Goal: Entertainment & Leisure: Consume media (video, audio)

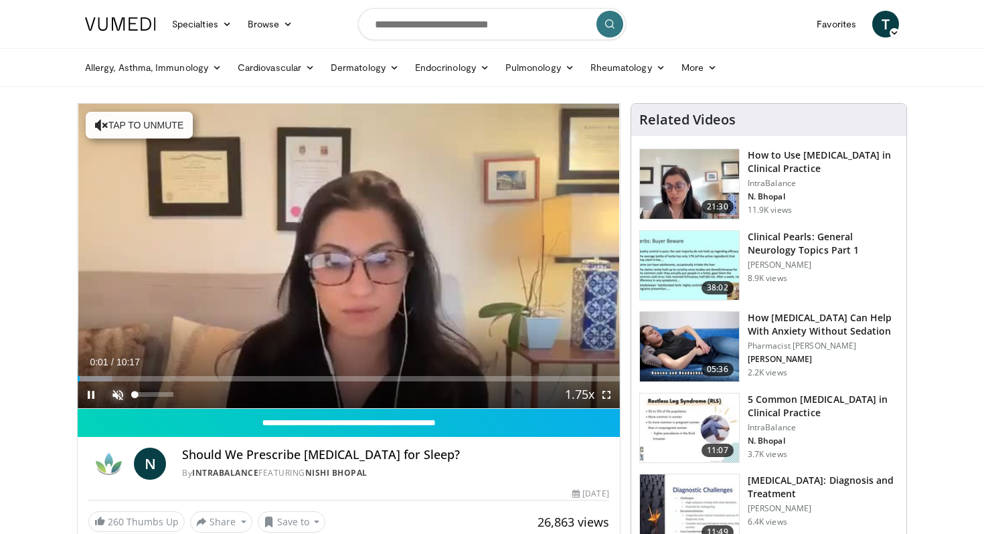
click at [120, 392] on span "Video Player" at bounding box center [117, 395] width 27 height 27
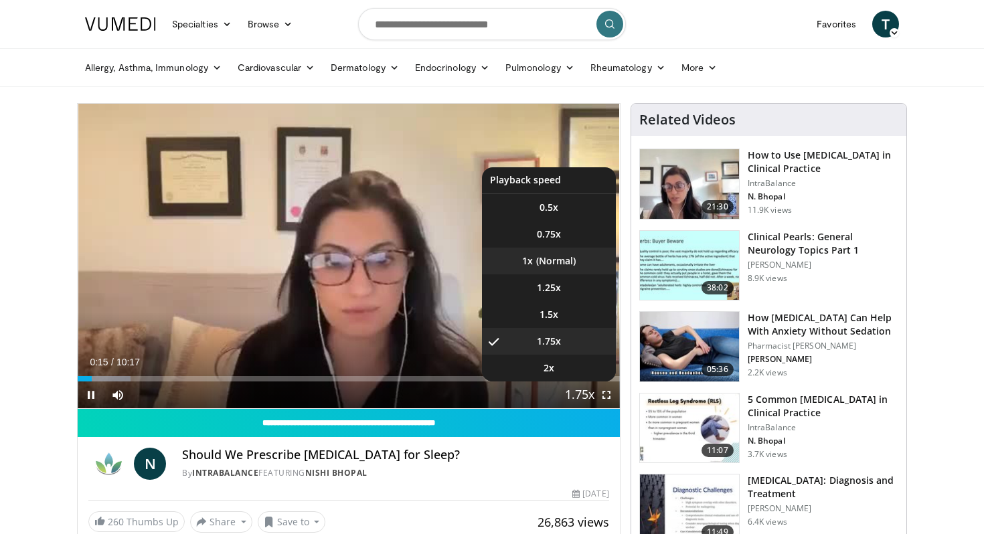
click at [561, 265] on li "1x" at bounding box center [549, 261] width 134 height 27
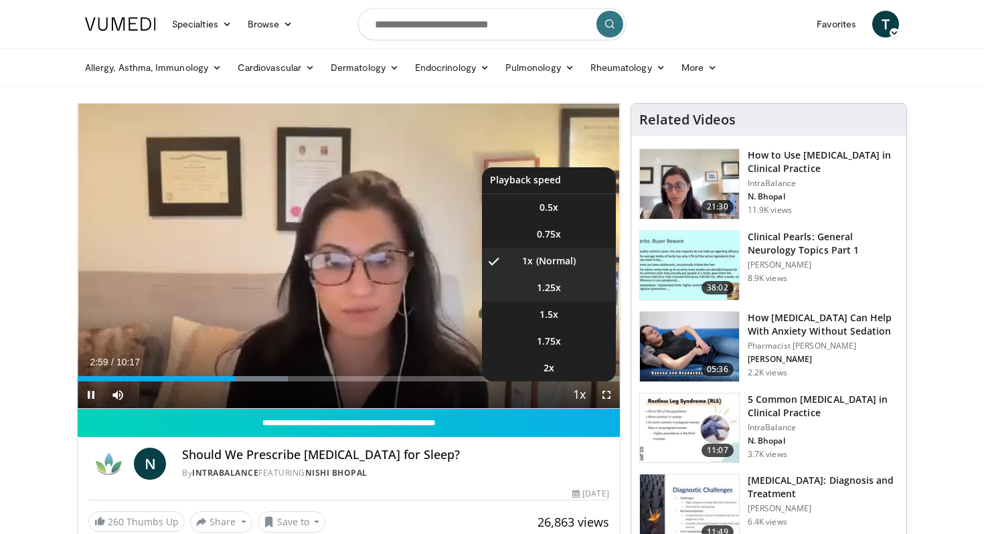
click at [541, 291] on span "1.25x" at bounding box center [549, 287] width 24 height 13
click at [551, 264] on li "1x" at bounding box center [549, 261] width 134 height 27
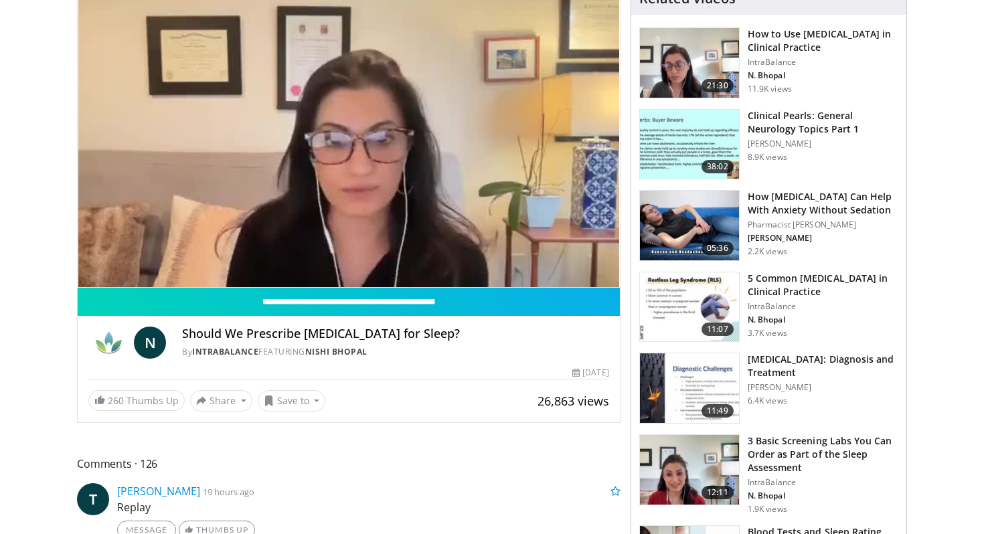
scroll to position [32, 0]
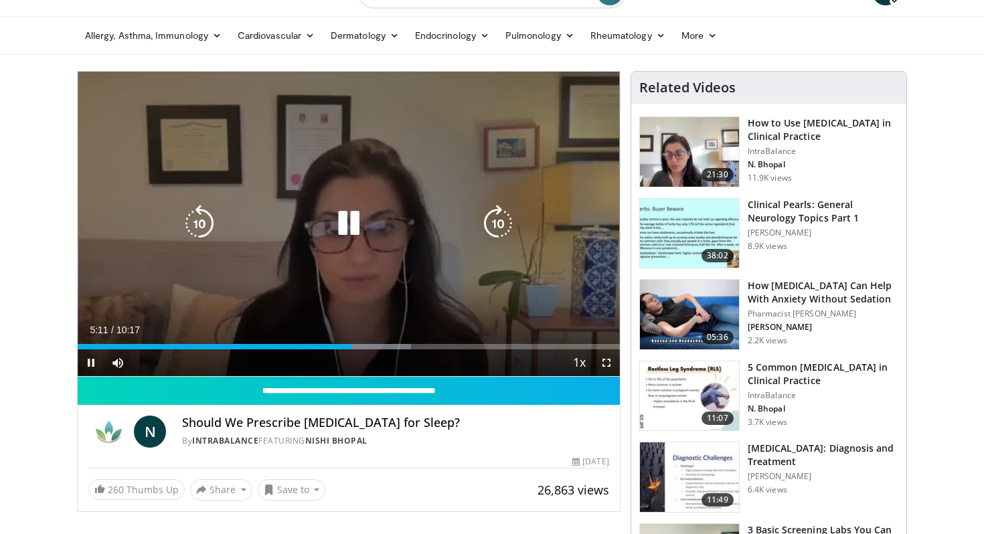
click at [366, 224] on icon "Video Player" at bounding box center [348, 223] width 37 height 37
click at [347, 222] on icon "Video Player" at bounding box center [348, 223] width 37 height 37
click at [256, 232] on div "Video Player" at bounding box center [348, 223] width 325 height 27
click at [350, 224] on icon "Video Player" at bounding box center [348, 223] width 37 height 37
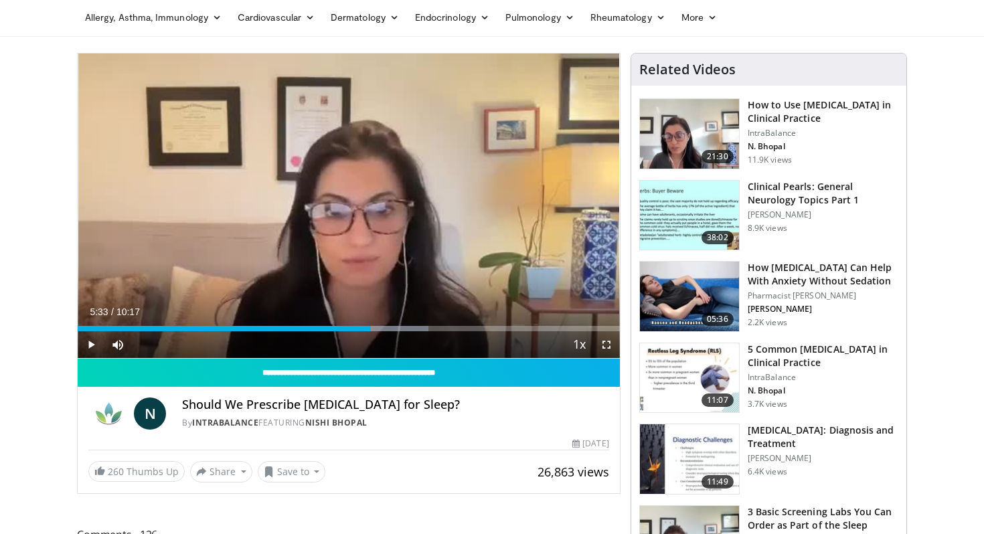
scroll to position [47, 0]
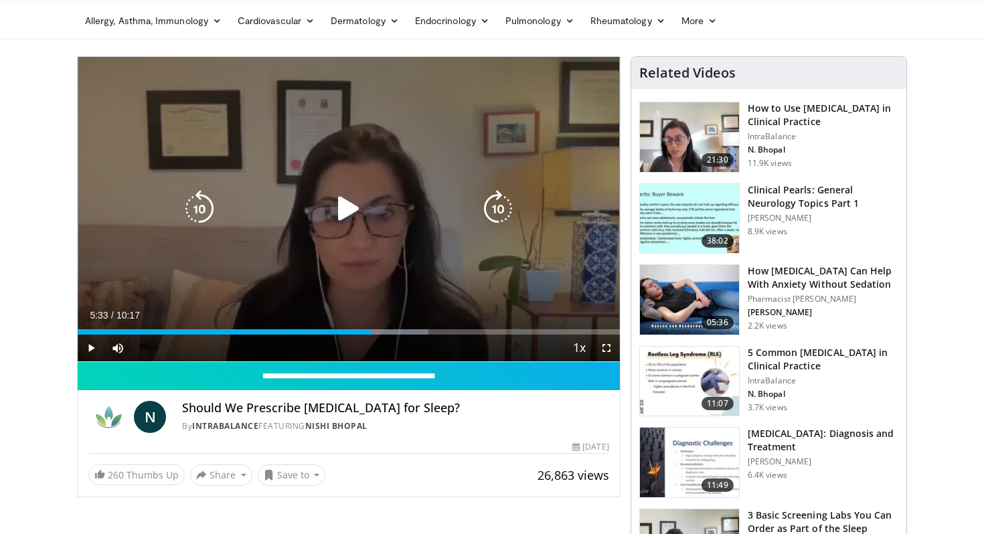
drag, startPoint x: 357, startPoint y: 208, endPoint x: 382, endPoint y: 233, distance: 35.0
click at [382, 233] on div "10 seconds Tap to unmute" at bounding box center [349, 209] width 542 height 305
click at [357, 204] on icon "Video Player" at bounding box center [348, 208] width 37 height 37
click at [334, 218] on icon "Video Player" at bounding box center [348, 208] width 37 height 37
click at [357, 206] on icon "Video Player" at bounding box center [348, 208] width 37 height 37
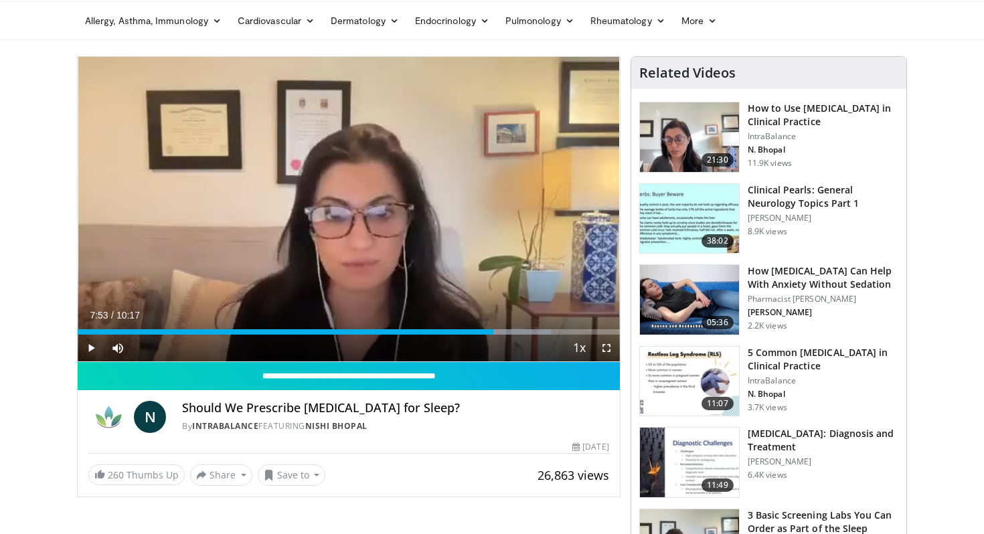
click at [357, 206] on div "10 seconds Tap to unmute" at bounding box center [349, 209] width 542 height 305
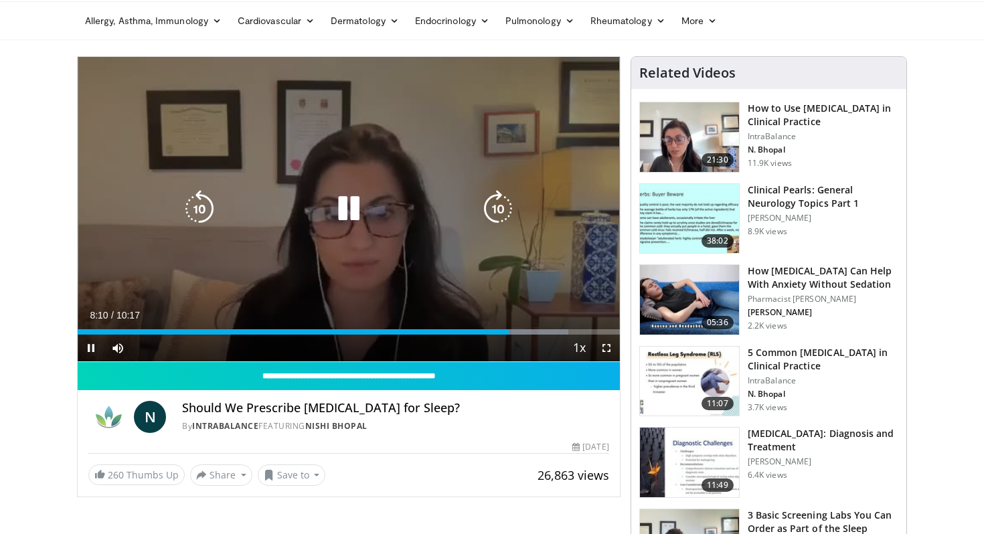
click at [356, 208] on icon "Video Player" at bounding box center [348, 208] width 37 height 37
click at [349, 209] on icon "Video Player" at bounding box center [348, 208] width 37 height 37
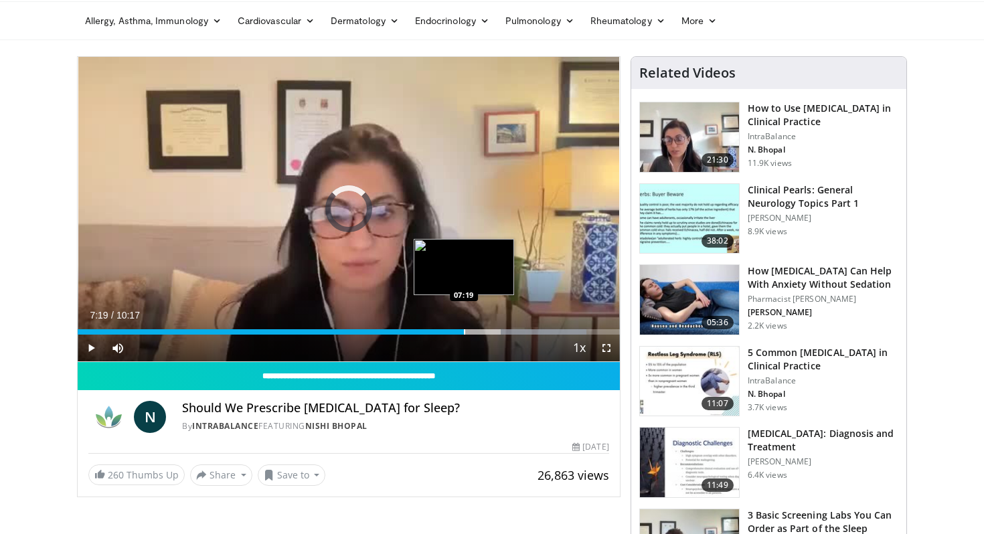
click at [464, 329] on div "Progress Bar" at bounding box center [464, 331] width 1 height 5
click at [437, 330] on div "Loaded : 82.49% 07:21 07:07" at bounding box center [349, 331] width 542 height 5
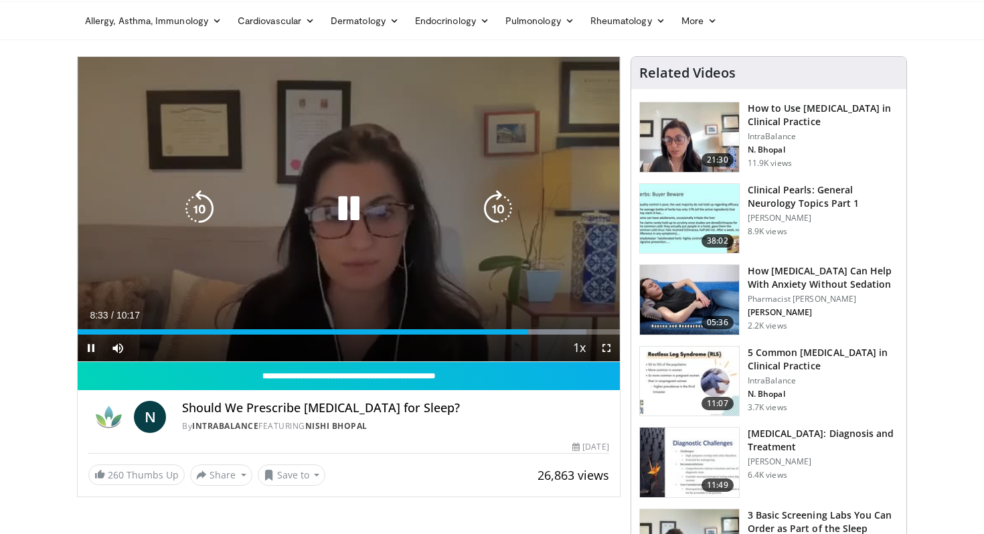
click at [363, 214] on icon "Video Player" at bounding box center [348, 208] width 37 height 37
click at [339, 216] on icon "Video Player" at bounding box center [348, 208] width 37 height 37
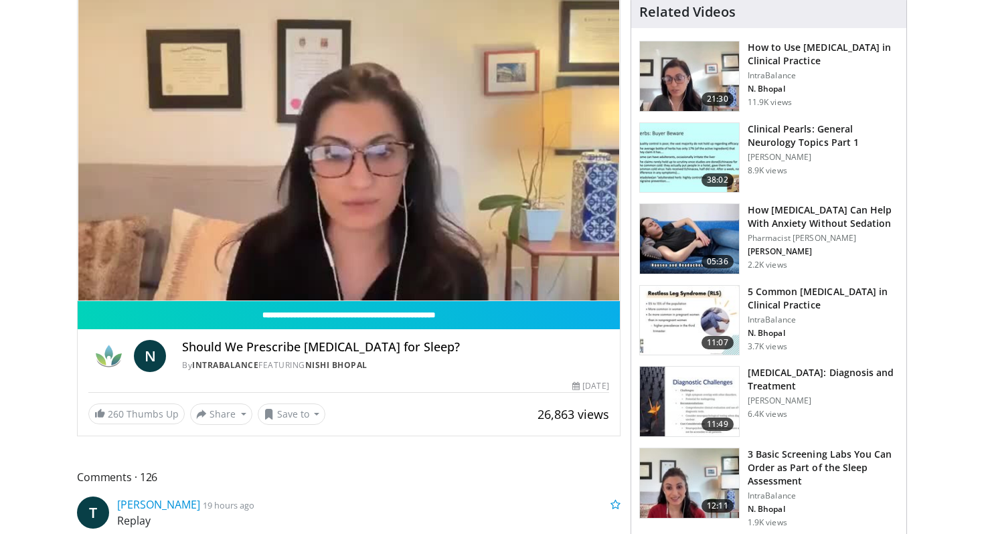
scroll to position [0, 0]
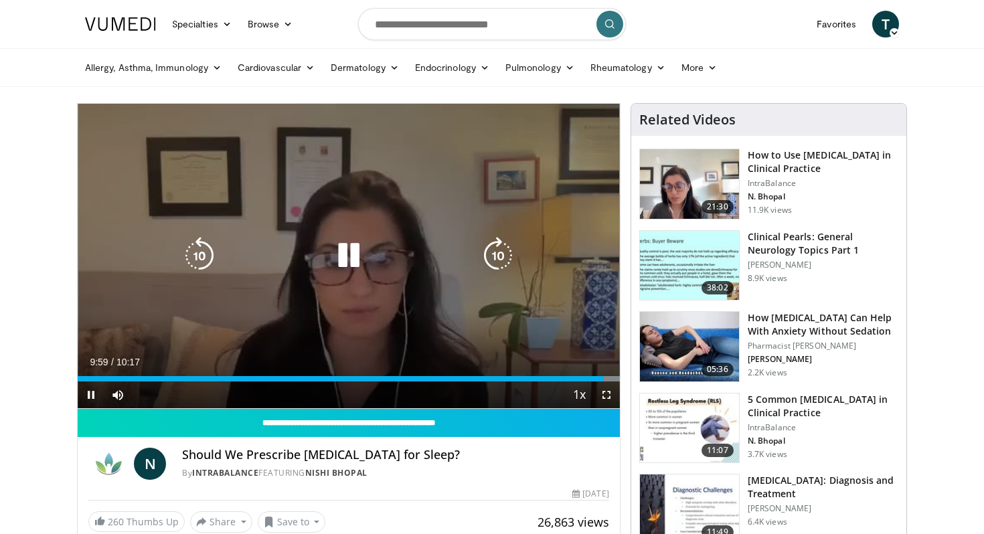
click at [351, 255] on icon "Video Player" at bounding box center [348, 255] width 37 height 37
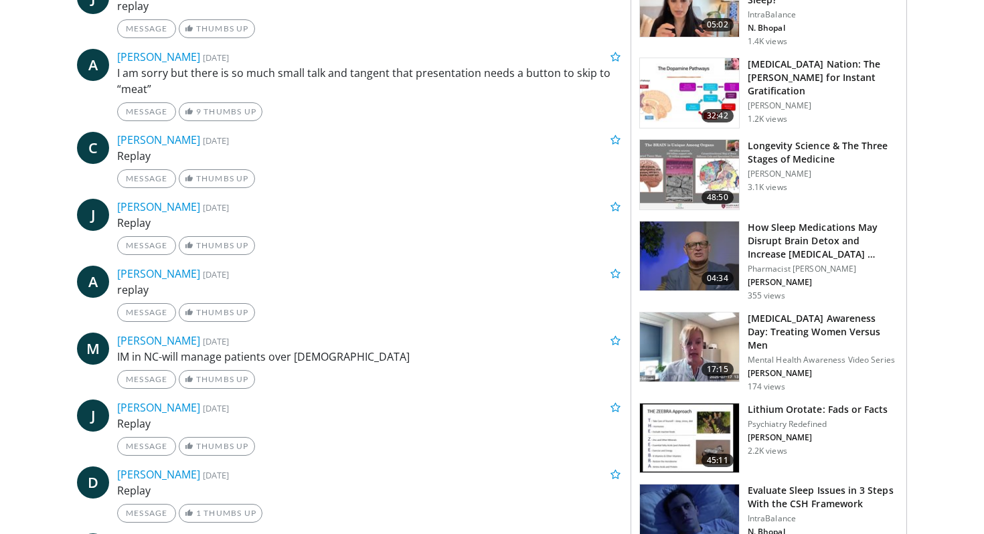
scroll to position [1152, 0]
